Goal: Transaction & Acquisition: Book appointment/travel/reservation

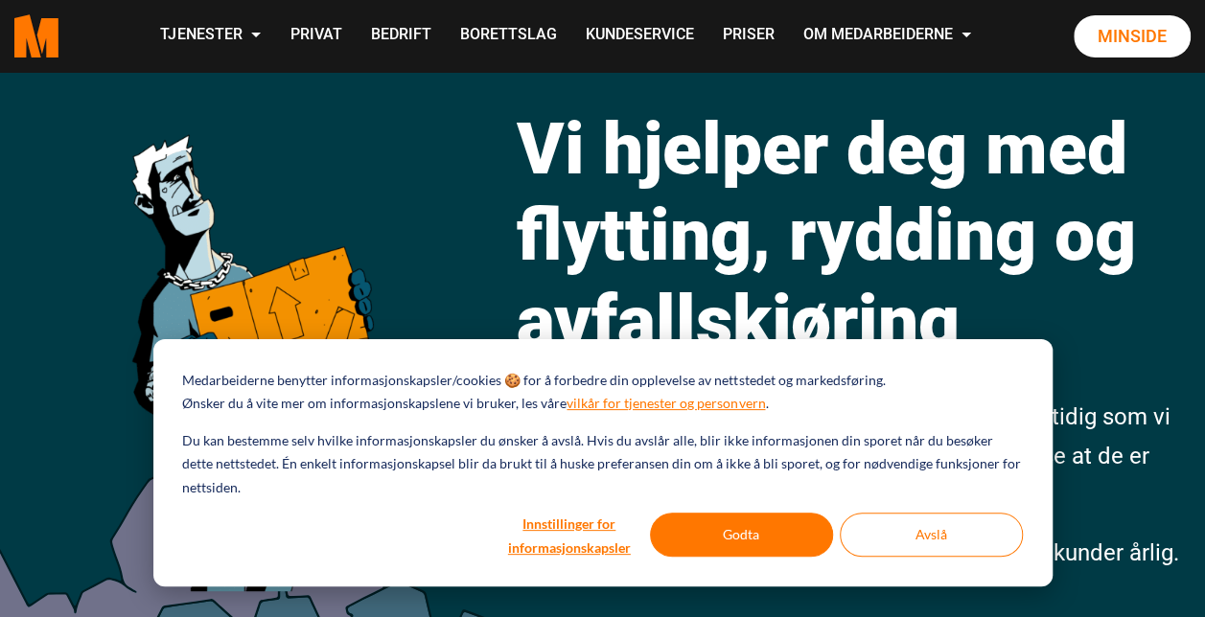
scroll to position [130, 0]
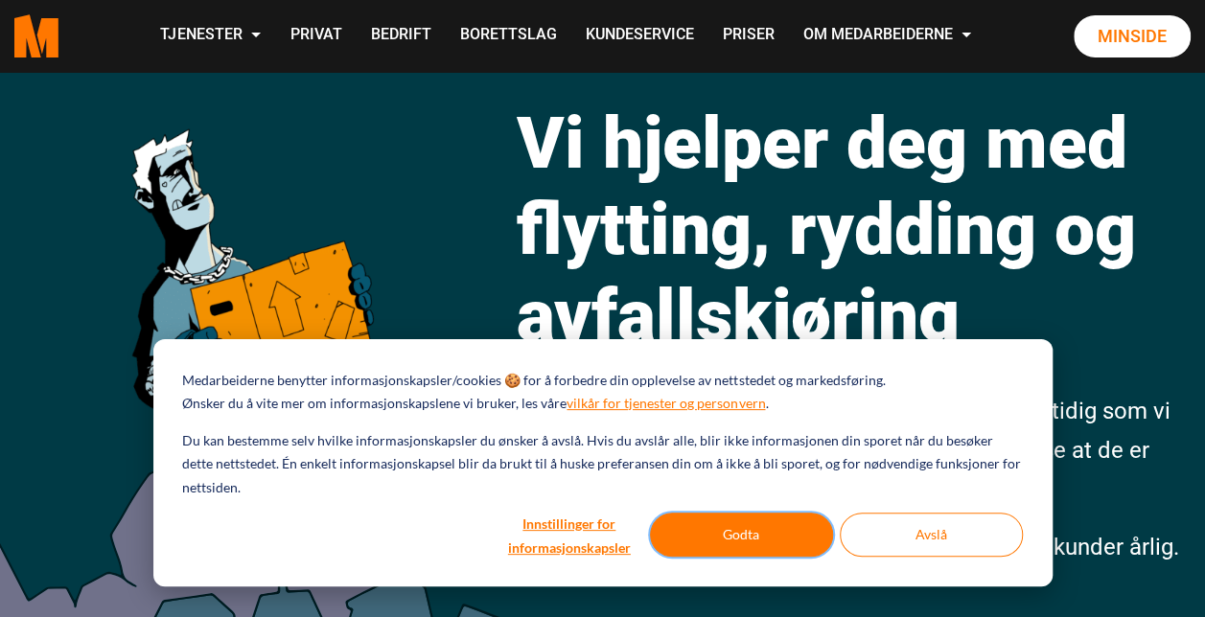
click at [732, 530] on button "Godta" at bounding box center [741, 535] width 183 height 44
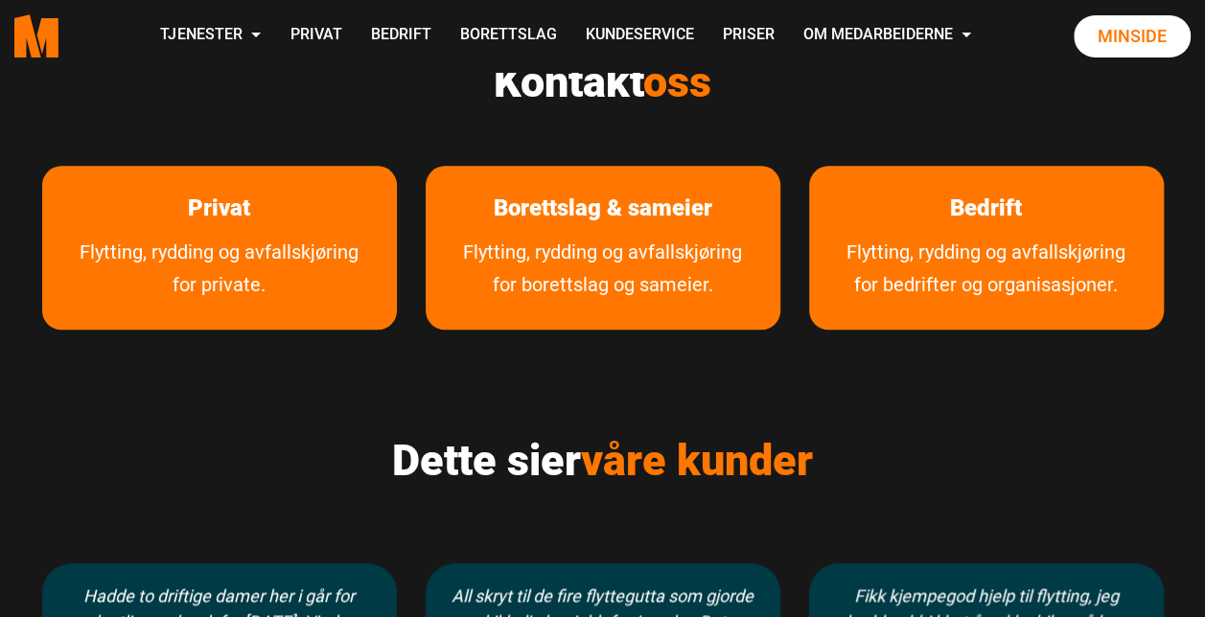
scroll to position [910, 0]
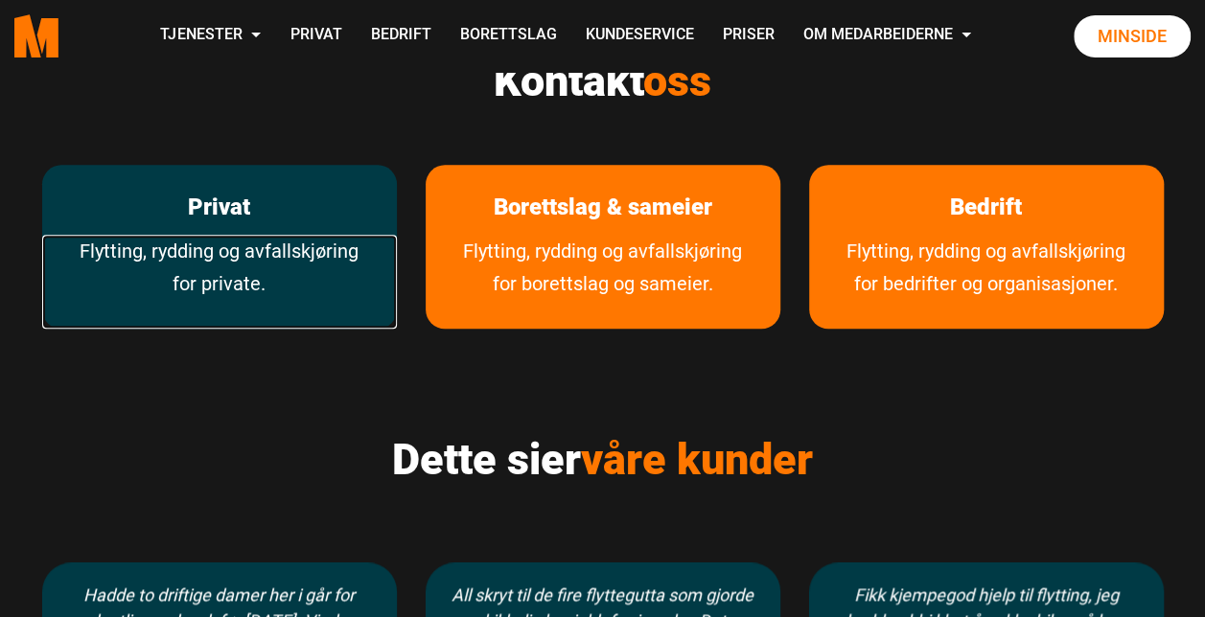
click at [283, 257] on link "Flytting, rydding og avfallskjøring for private." at bounding box center [219, 282] width 355 height 94
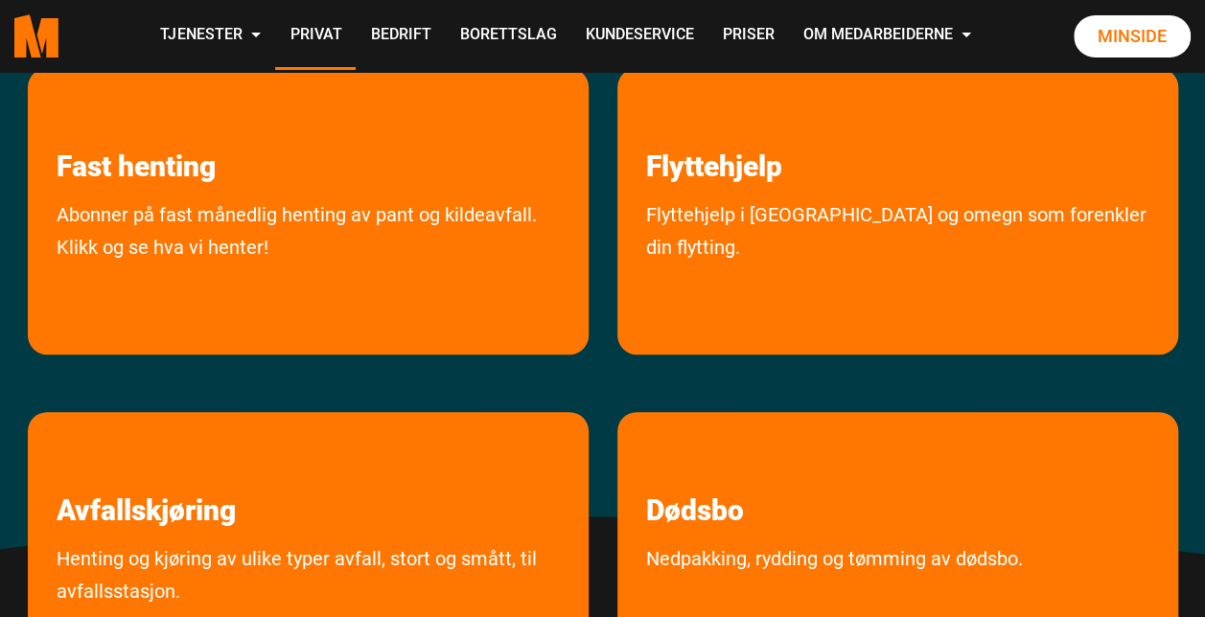
scroll to position [430, 0]
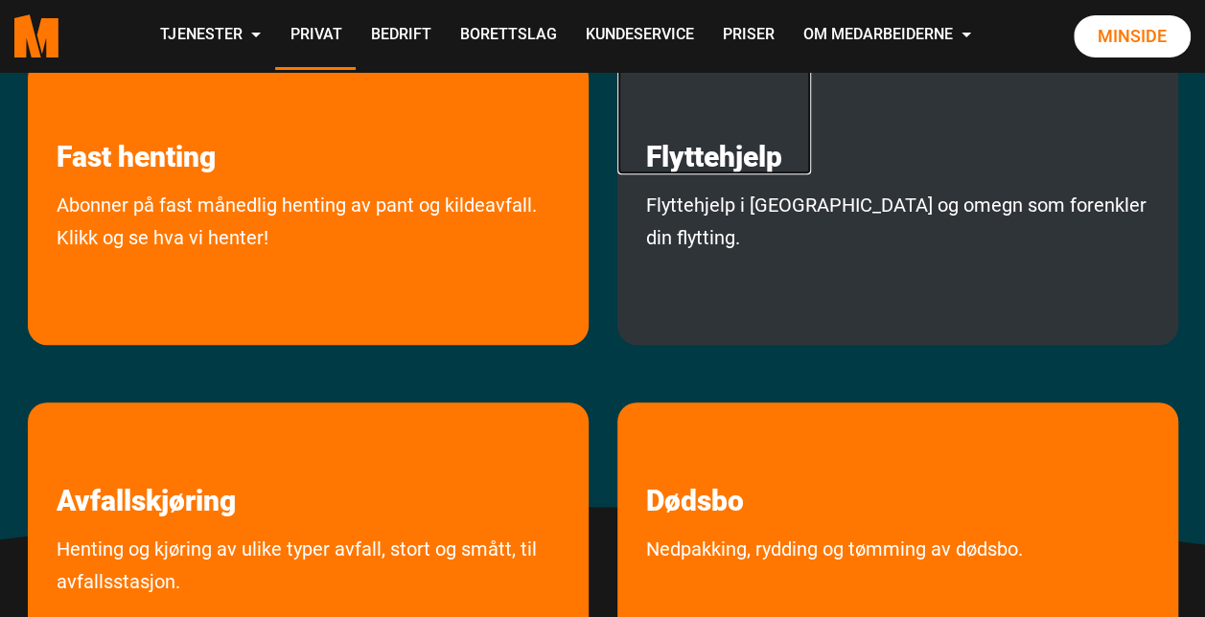
click at [784, 148] on link "Flyttehjelp" at bounding box center [714, 116] width 194 height 116
